Goal: Transaction & Acquisition: Purchase product/service

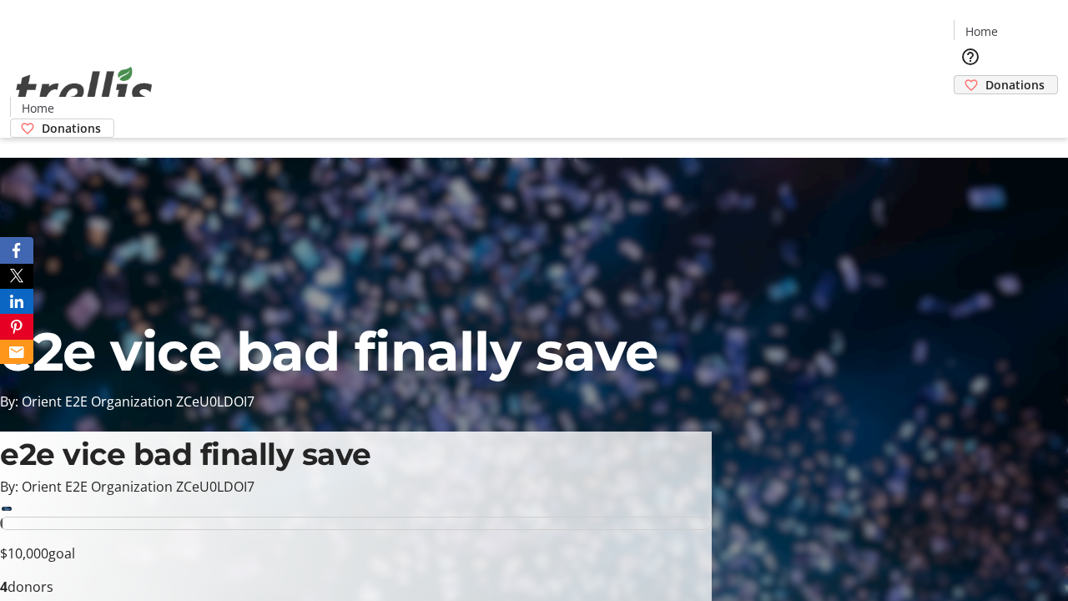
click at [986, 76] on span "Donations" at bounding box center [1015, 85] width 59 height 18
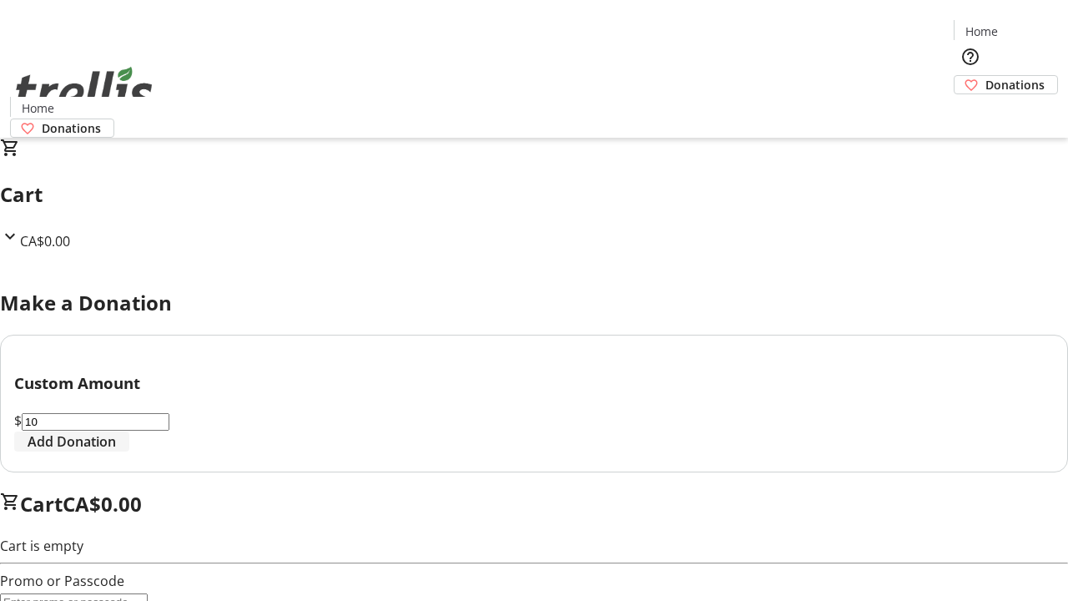
click at [116, 452] on span "Add Donation" at bounding box center [72, 441] width 88 height 20
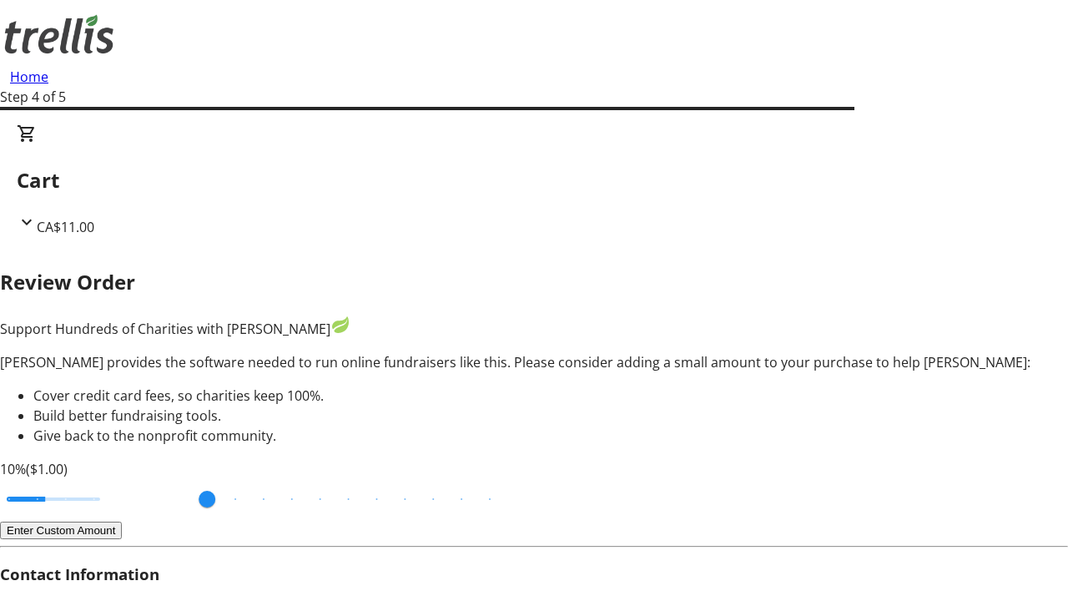
click at [122, 522] on button "Enter Custom Amount" at bounding box center [61, 531] width 122 height 18
